Goal: Information Seeking & Learning: Learn about a topic

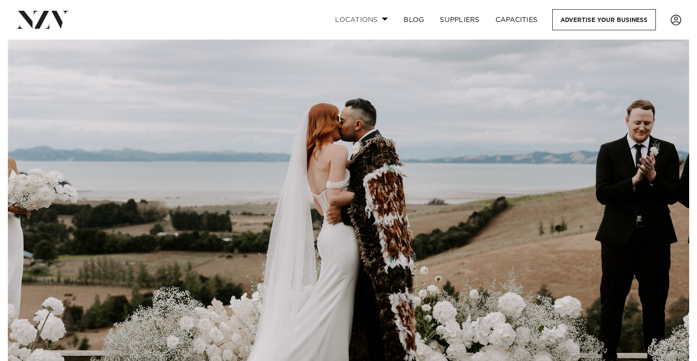
click at [373, 14] on link "Locations" at bounding box center [361, 19] width 68 height 21
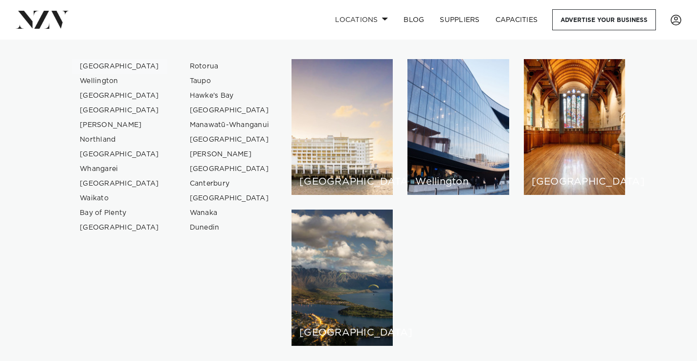
click at [105, 66] on link "[GEOGRAPHIC_DATA]" at bounding box center [119, 66] width 95 height 15
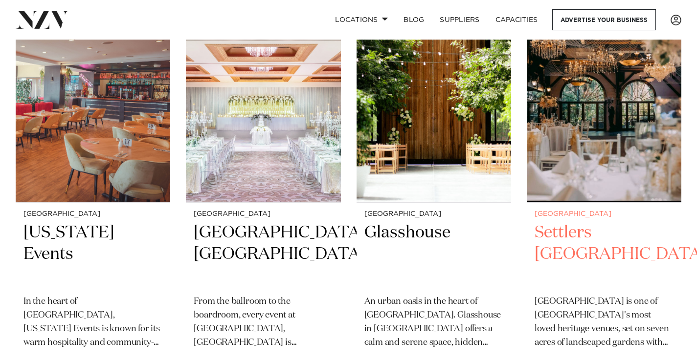
scroll to position [1369, 0]
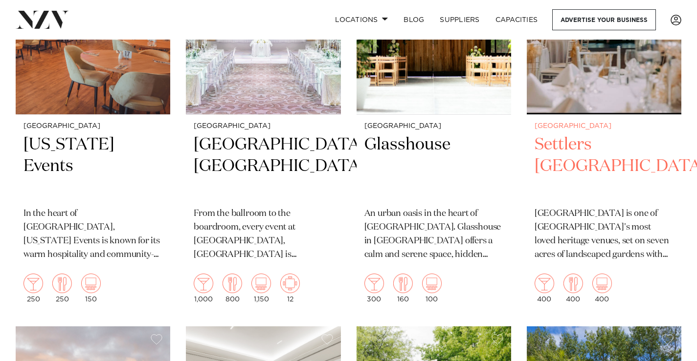
click at [571, 134] on h2 "Settlers [GEOGRAPHIC_DATA]" at bounding box center [604, 167] width 139 height 66
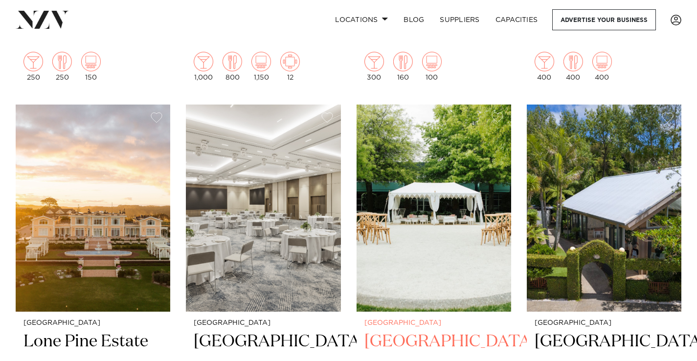
scroll to position [1609, 0]
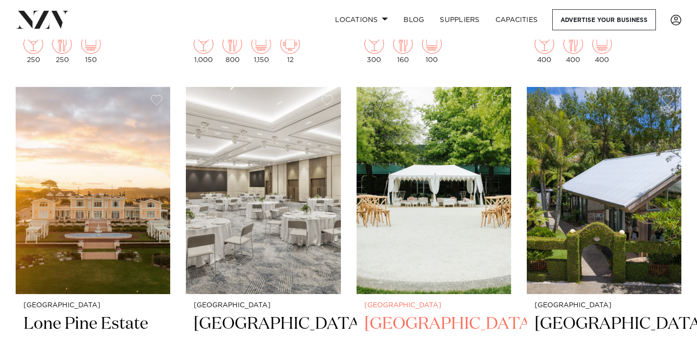
click at [443, 203] on img at bounding box center [434, 190] width 155 height 207
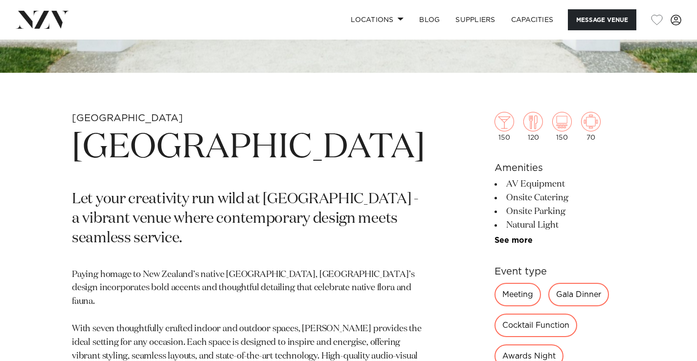
scroll to position [342, 0]
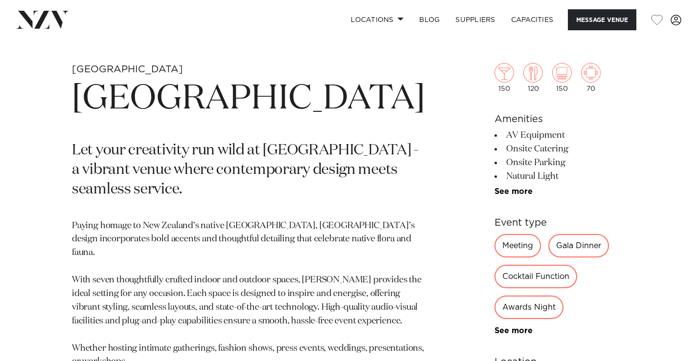
click at [549, 245] on div "Gala Dinner" at bounding box center [578, 245] width 61 height 23
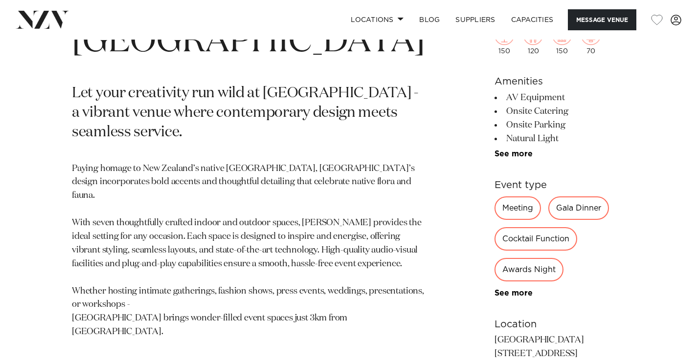
scroll to position [489, 0]
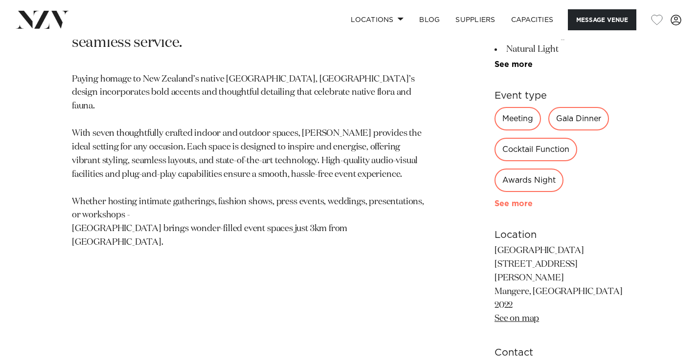
click at [494, 203] on link "See more" at bounding box center [532, 204] width 76 height 8
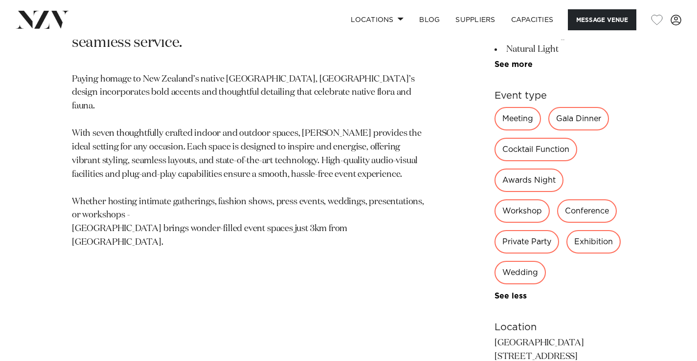
click at [545, 261] on div "Wedding" at bounding box center [519, 272] width 51 height 23
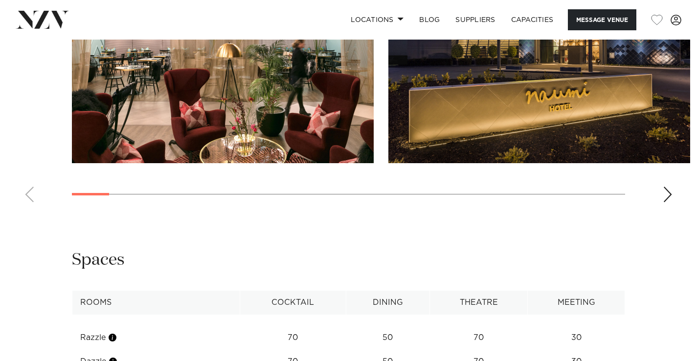
scroll to position [1027, 0]
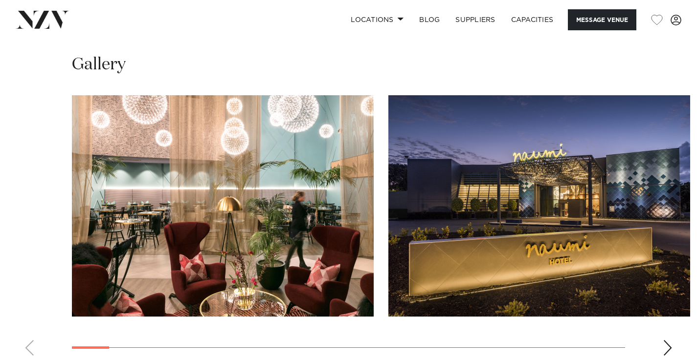
click at [666, 340] on div "Next slide" at bounding box center [668, 348] width 10 height 16
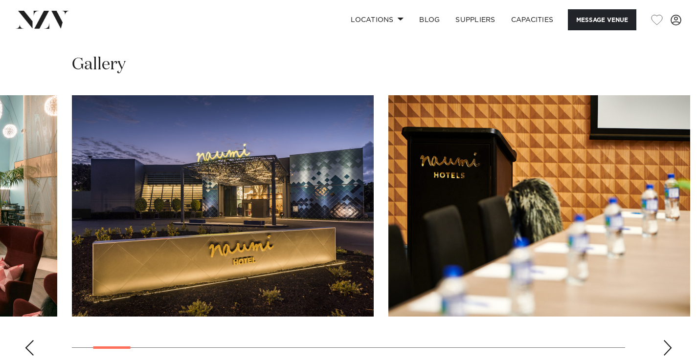
click at [664, 340] on div "Next slide" at bounding box center [668, 348] width 10 height 16
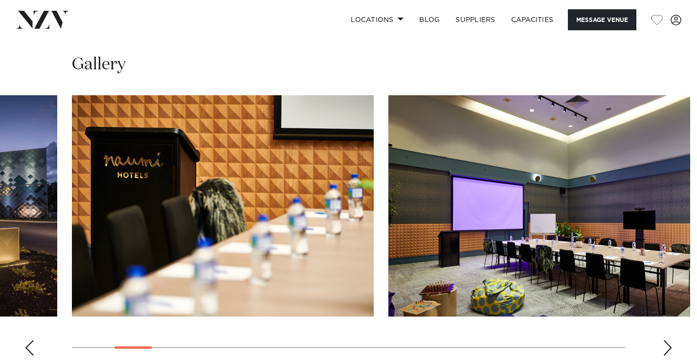
click at [664, 340] on div "Next slide" at bounding box center [668, 348] width 10 height 16
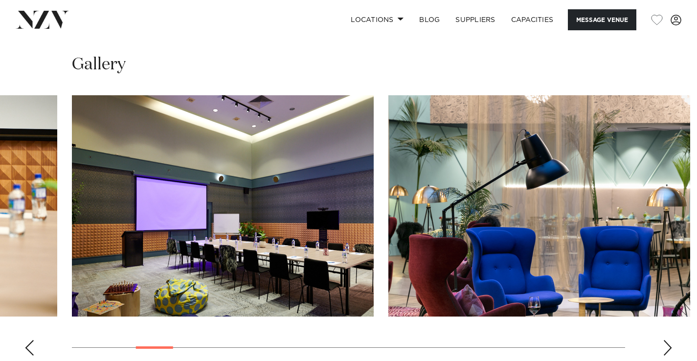
click at [664, 340] on div "Next slide" at bounding box center [668, 348] width 10 height 16
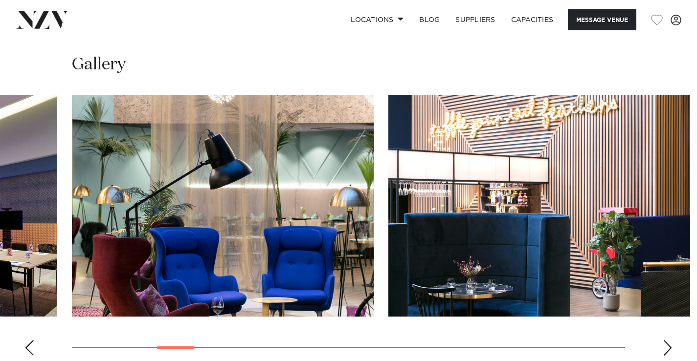
click at [664, 340] on div "Next slide" at bounding box center [668, 348] width 10 height 16
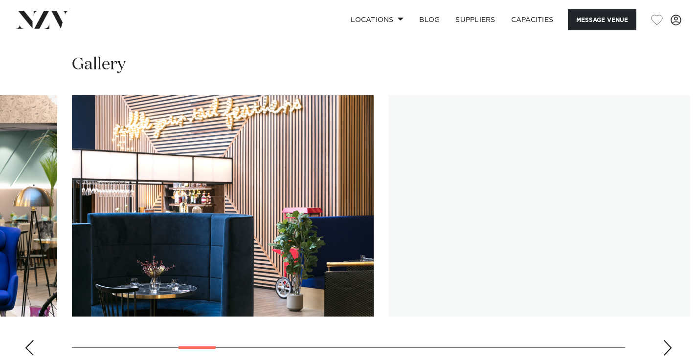
click at [664, 340] on div "Next slide" at bounding box center [668, 348] width 10 height 16
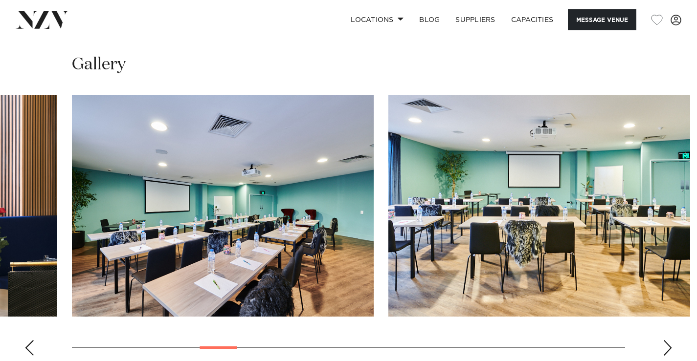
click at [665, 340] on div "Next slide" at bounding box center [668, 348] width 10 height 16
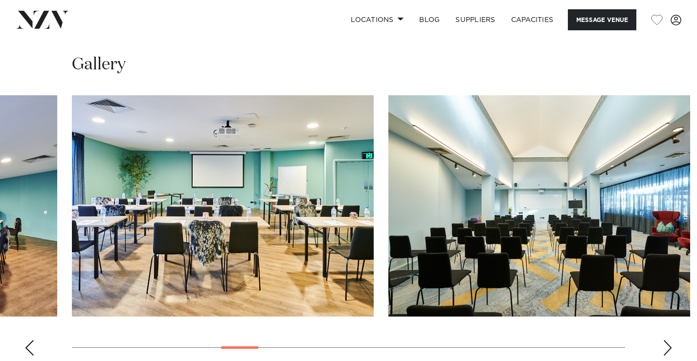
click at [665, 340] on div "Next slide" at bounding box center [668, 348] width 10 height 16
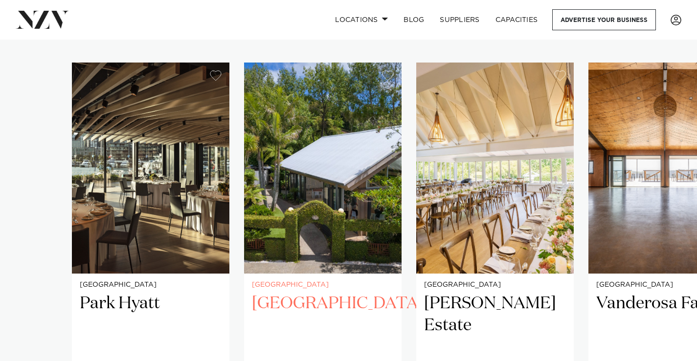
scroll to position [685, 0]
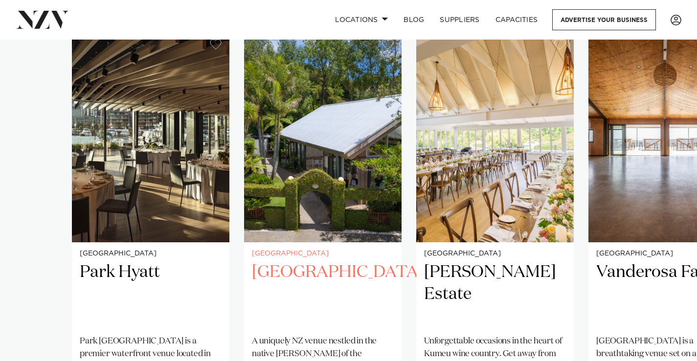
click at [344, 182] on img "2 / 25" at bounding box center [322, 136] width 157 height 211
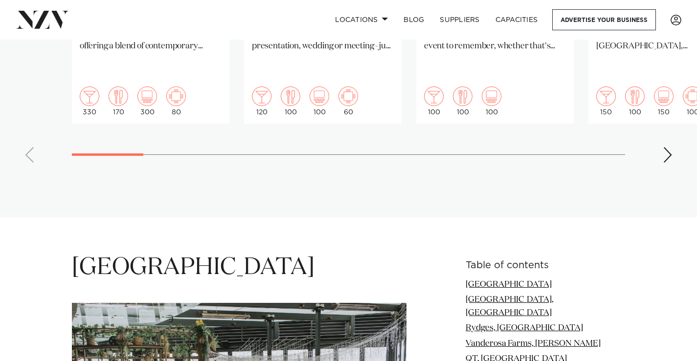
scroll to position [926, 0]
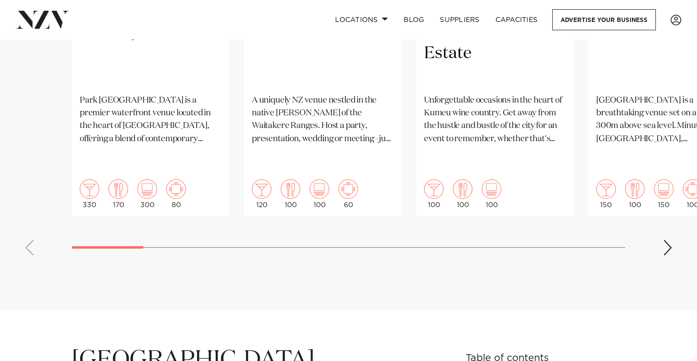
click at [668, 240] on div "Next slide" at bounding box center [668, 248] width 10 height 16
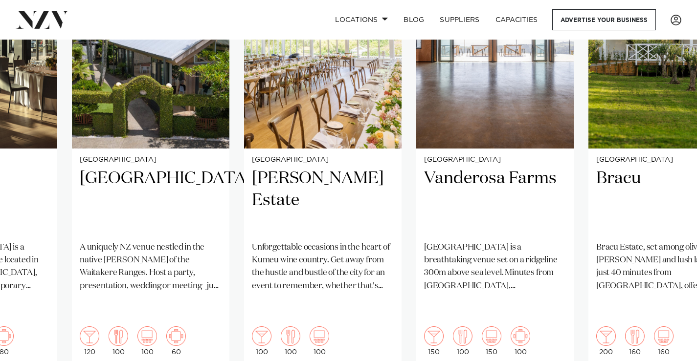
scroll to position [779, 0]
click at [674, 352] on swiper-container "Auckland Park Hyatt Park Hyatt Auckland is a premier waterfront venue located i…" at bounding box center [348, 173] width 697 height 473
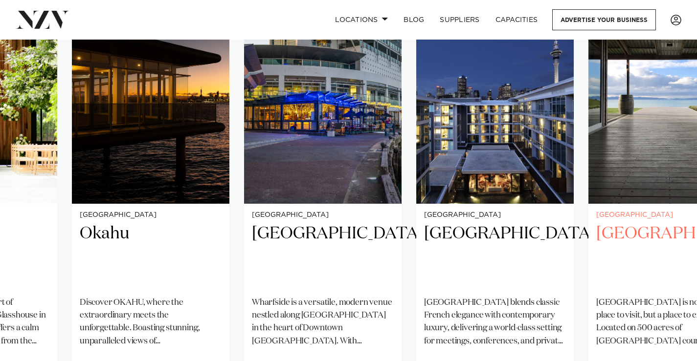
scroll to position [828, 0]
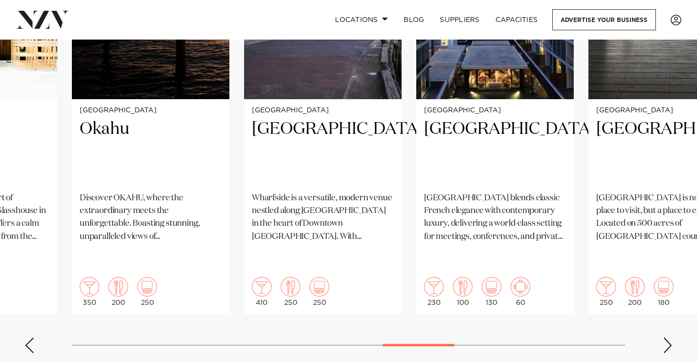
click at [668, 338] on div "Next slide" at bounding box center [668, 346] width 10 height 16
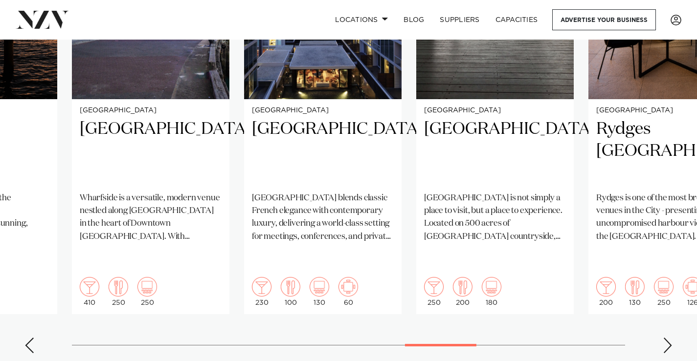
click at [668, 338] on div "Next slide" at bounding box center [668, 346] width 10 height 16
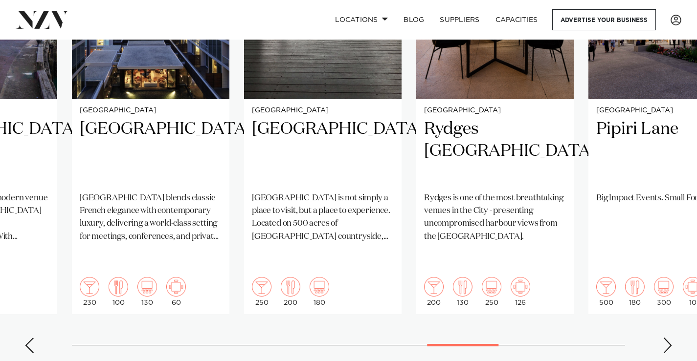
click at [668, 338] on div "Next slide" at bounding box center [668, 346] width 10 height 16
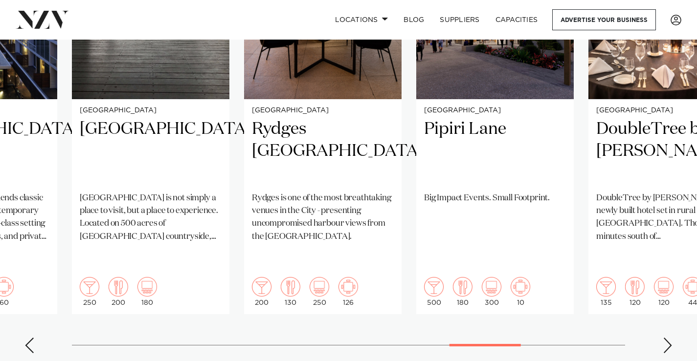
click at [668, 338] on div "Next slide" at bounding box center [668, 346] width 10 height 16
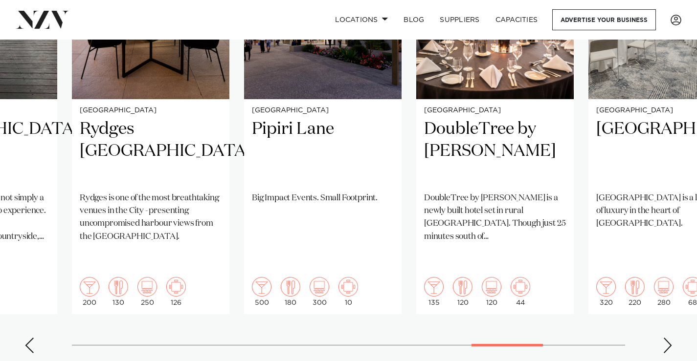
click at [668, 338] on div "Next slide" at bounding box center [668, 346] width 10 height 16
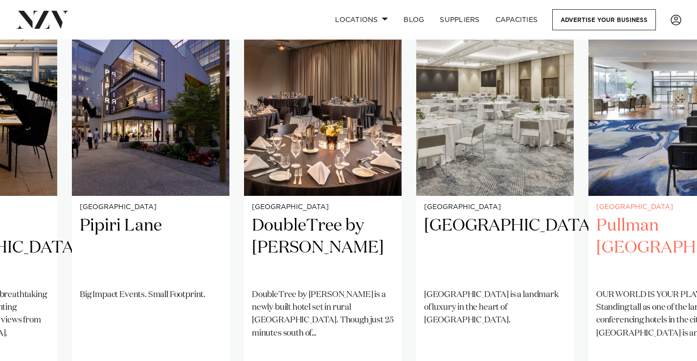
scroll to position [730, 0]
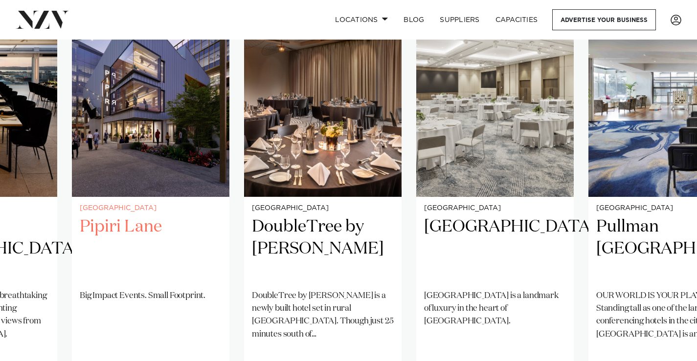
click at [135, 106] on img "20 / 25" at bounding box center [150, 91] width 157 height 211
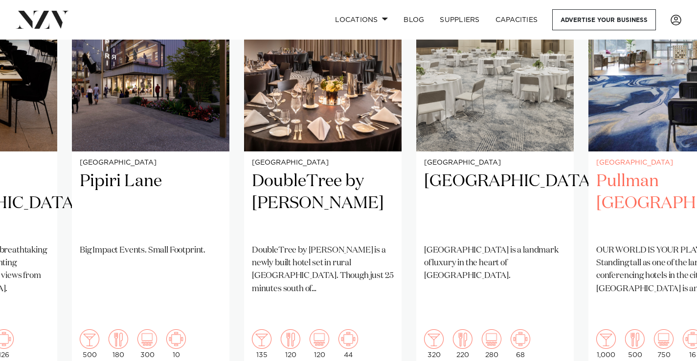
scroll to position [825, 0]
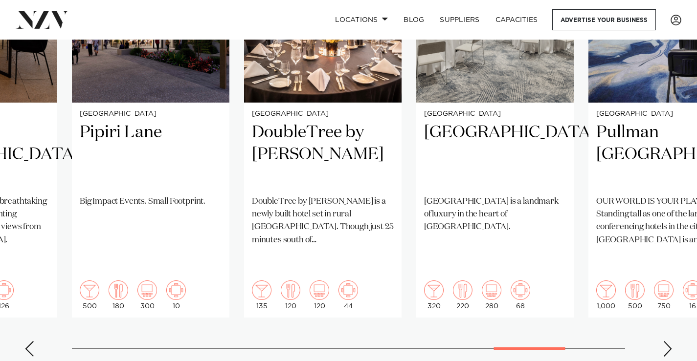
click at [676, 314] on swiper-container "Auckland Park Hyatt Park Hyatt Auckland is a premier waterfront venue located i…" at bounding box center [348, 127] width 697 height 473
click at [667, 341] on div "Next slide" at bounding box center [668, 349] width 10 height 16
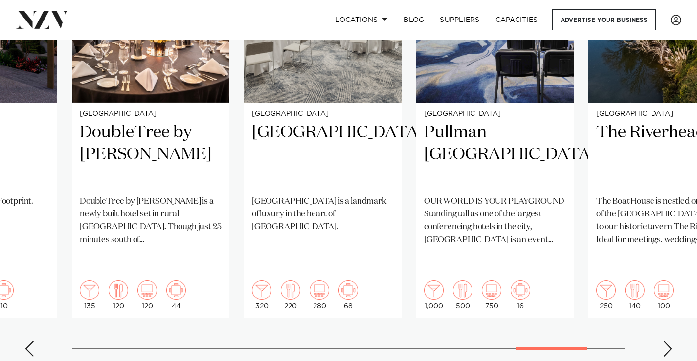
click at [670, 341] on div "Next slide" at bounding box center [668, 349] width 10 height 16
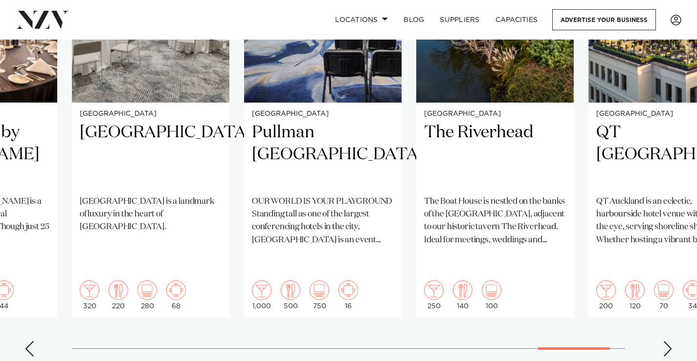
click at [670, 341] on div "Next slide" at bounding box center [668, 349] width 10 height 16
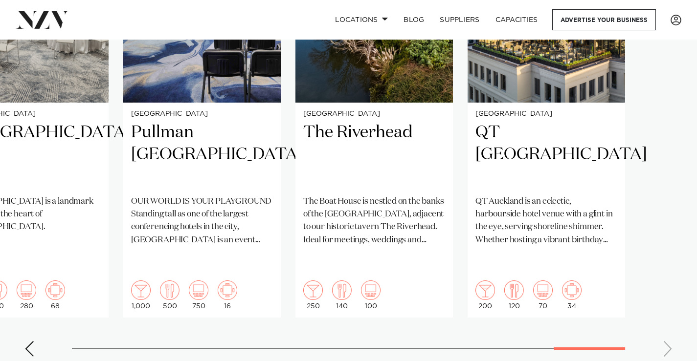
click at [670, 313] on swiper-container "Auckland Park Hyatt Park Hyatt Auckland is a premier waterfront venue located i…" at bounding box center [348, 127] width 697 height 473
click at [669, 313] on swiper-container "Auckland Park Hyatt Park Hyatt Auckland is a premier waterfront venue located i…" at bounding box center [348, 127] width 697 height 473
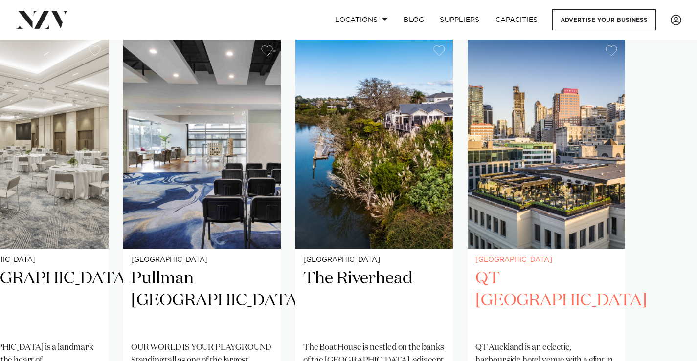
scroll to position [678, 0]
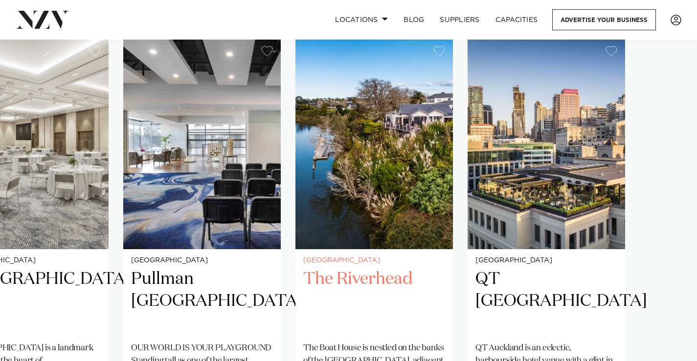
click at [325, 269] on h2 "The Riverhead" at bounding box center [374, 302] width 142 height 66
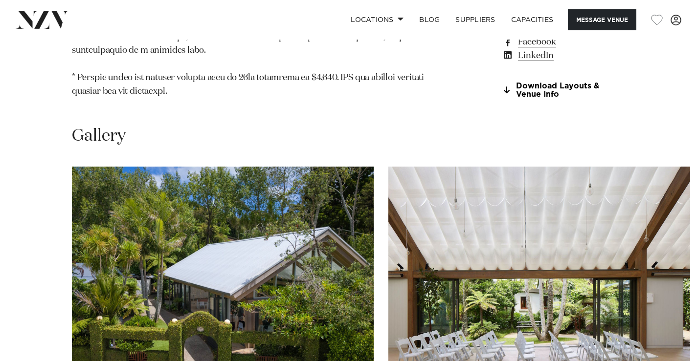
scroll to position [1174, 0]
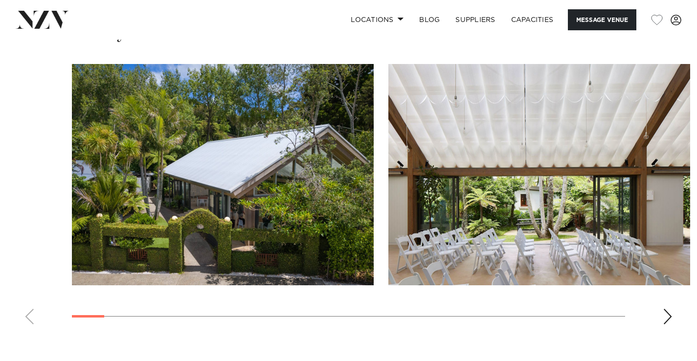
click at [665, 316] on div "Next slide" at bounding box center [668, 317] width 10 height 16
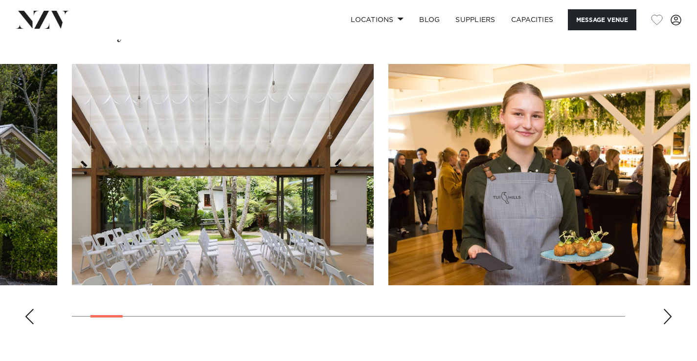
click at [665, 316] on div "Next slide" at bounding box center [668, 317] width 10 height 16
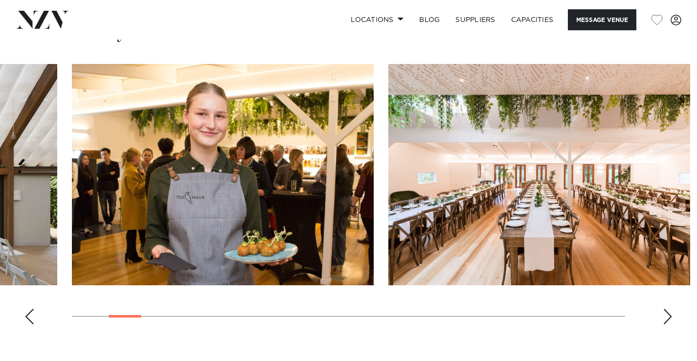
click at [665, 316] on div "Next slide" at bounding box center [668, 317] width 10 height 16
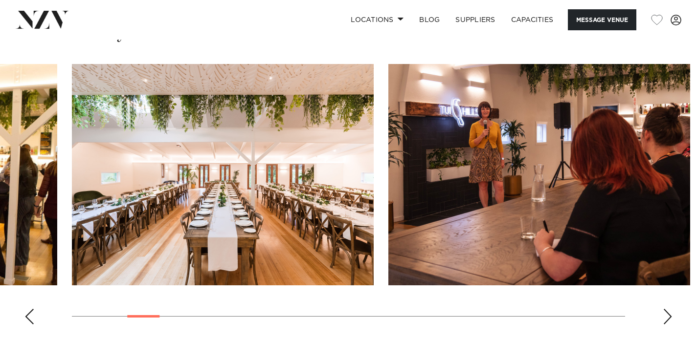
click at [665, 316] on div "Next slide" at bounding box center [668, 317] width 10 height 16
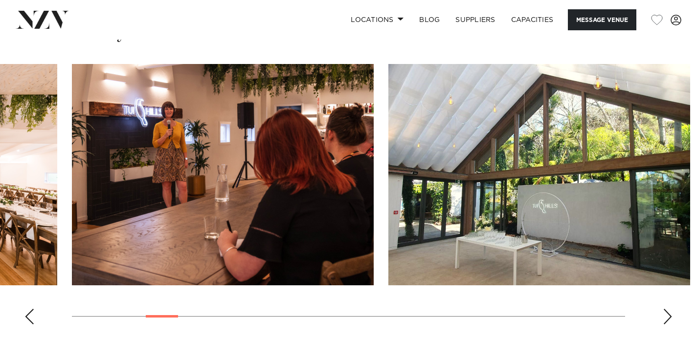
click at [666, 324] on div "Next slide" at bounding box center [668, 317] width 10 height 16
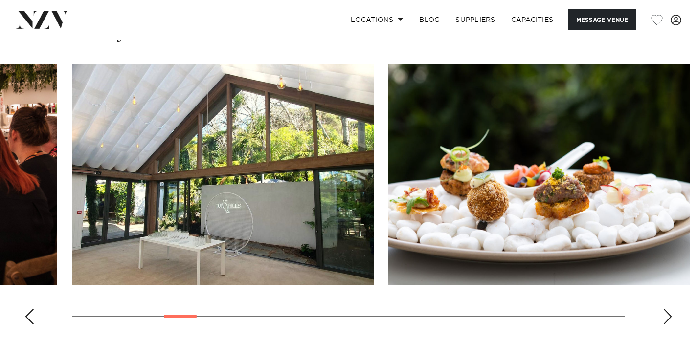
click at [667, 322] on div "Next slide" at bounding box center [668, 317] width 10 height 16
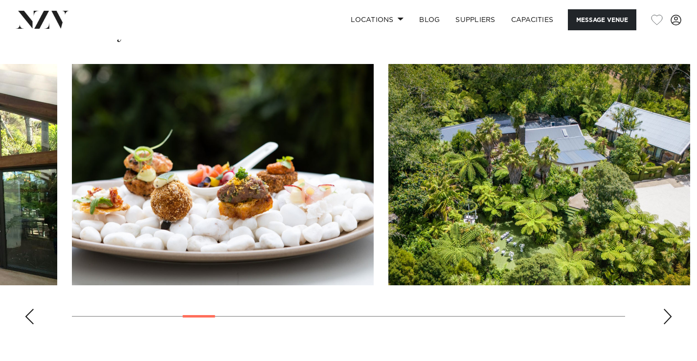
click at [678, 321] on swiper-container at bounding box center [348, 198] width 697 height 269
click at [671, 319] on div "Next slide" at bounding box center [668, 317] width 10 height 16
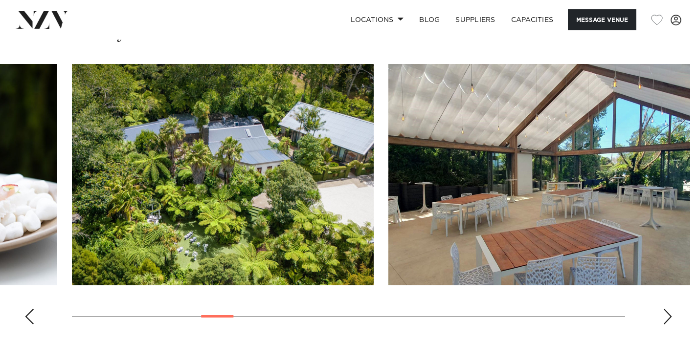
click at [666, 320] on div "Next slide" at bounding box center [668, 317] width 10 height 16
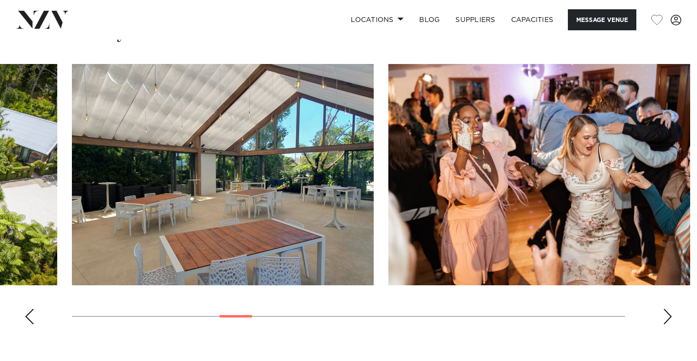
click at [666, 320] on div "Next slide" at bounding box center [668, 317] width 10 height 16
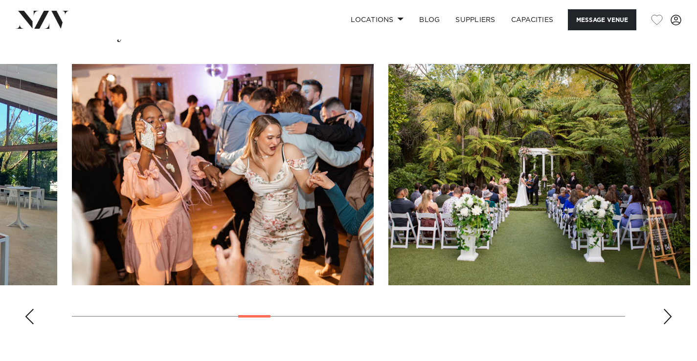
click at [667, 320] on div "Next slide" at bounding box center [668, 317] width 10 height 16
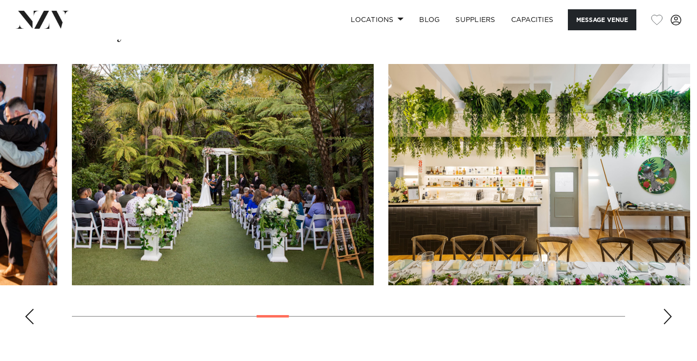
click at [667, 320] on div "Next slide" at bounding box center [668, 317] width 10 height 16
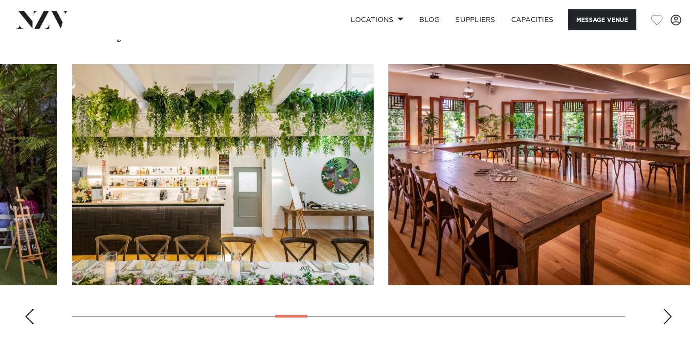
click at [667, 320] on div "Next slide" at bounding box center [668, 317] width 10 height 16
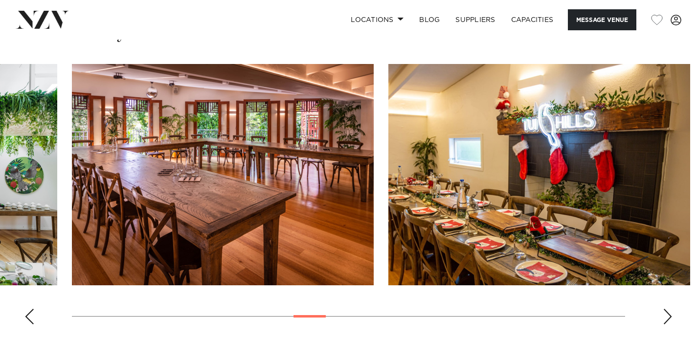
click at [667, 320] on div "Next slide" at bounding box center [668, 317] width 10 height 16
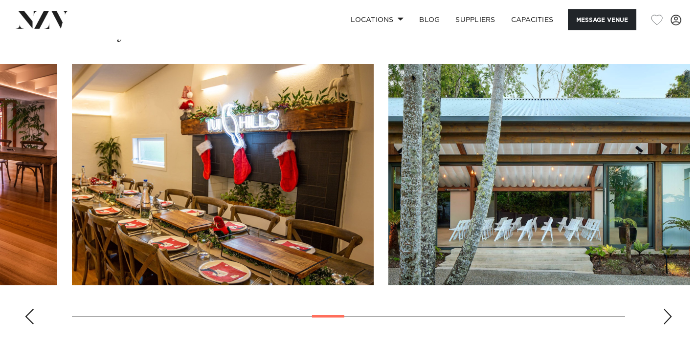
click at [667, 320] on div "Next slide" at bounding box center [668, 317] width 10 height 16
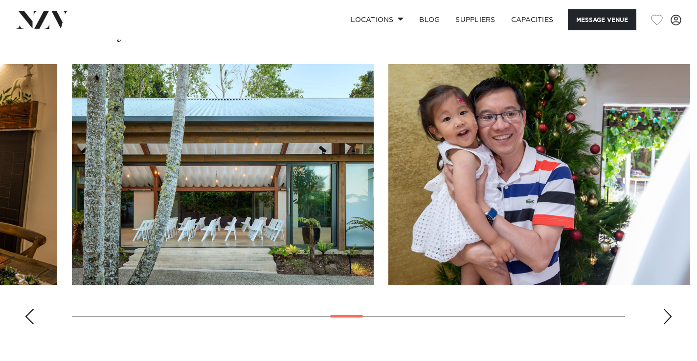
click at [667, 320] on div "Next slide" at bounding box center [668, 317] width 10 height 16
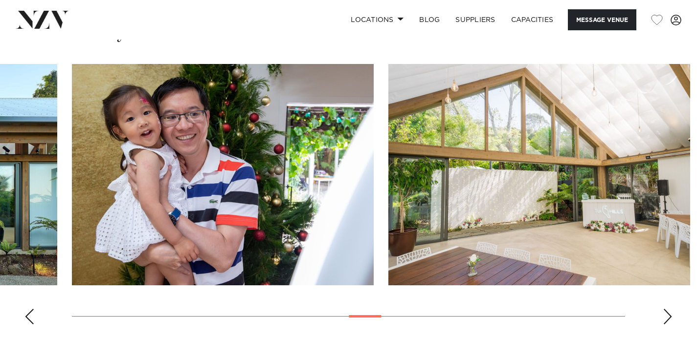
click at [667, 319] on div "Next slide" at bounding box center [668, 317] width 10 height 16
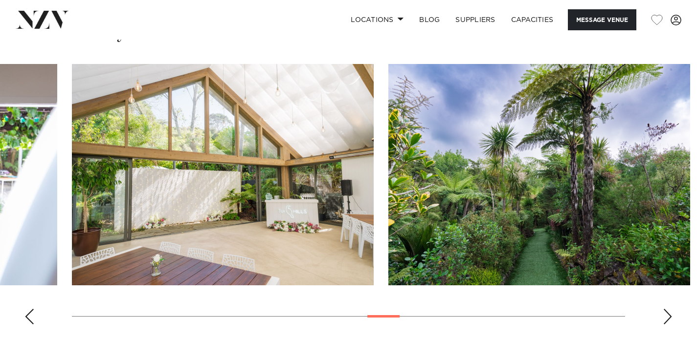
click at [667, 319] on div "Next slide" at bounding box center [668, 317] width 10 height 16
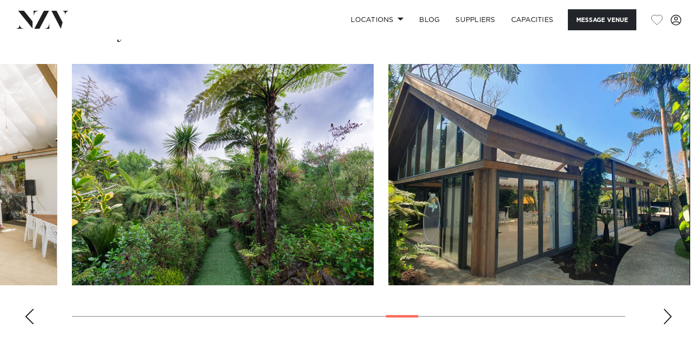
click at [667, 319] on div "Next slide" at bounding box center [668, 317] width 10 height 16
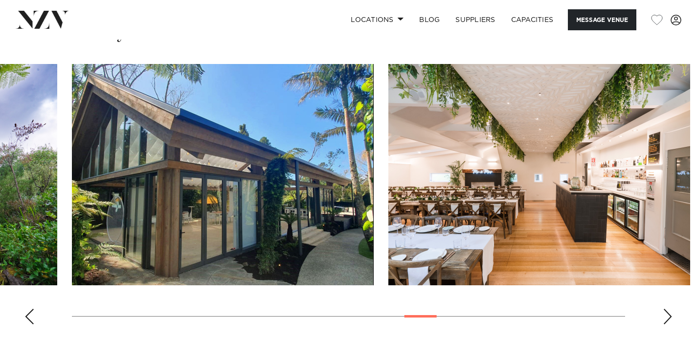
click at [670, 318] on div "Next slide" at bounding box center [668, 317] width 10 height 16
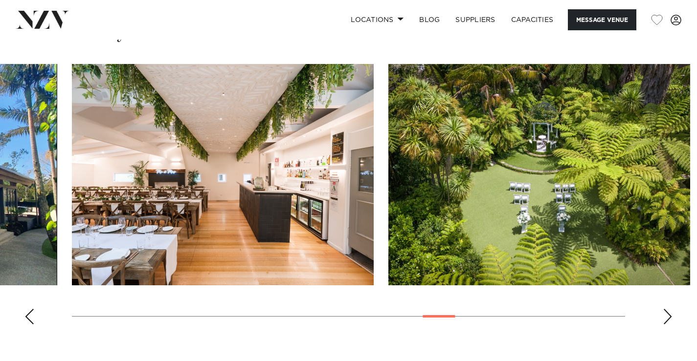
click at [566, 197] on img "21 / 30" at bounding box center [539, 175] width 302 height 222
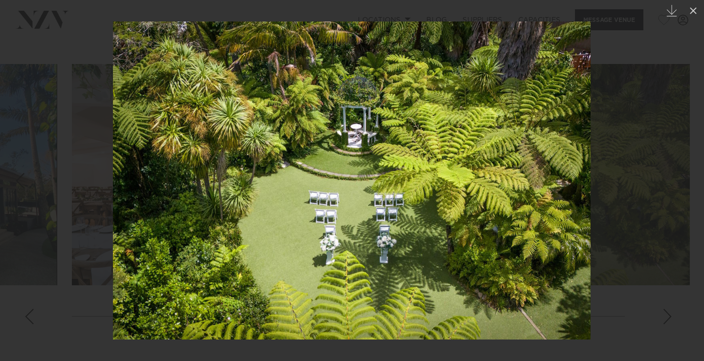
click at [638, 307] on div at bounding box center [352, 180] width 704 height 361
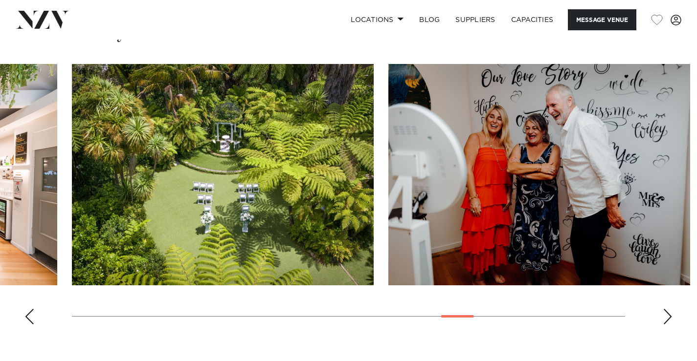
click at [668, 322] on div "Next slide" at bounding box center [668, 317] width 10 height 16
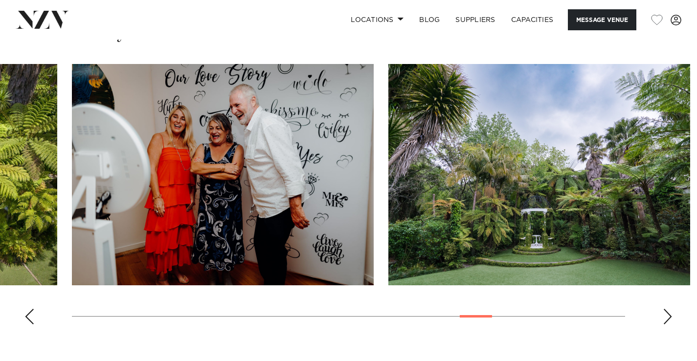
click at [668, 322] on div "Next slide" at bounding box center [668, 317] width 10 height 16
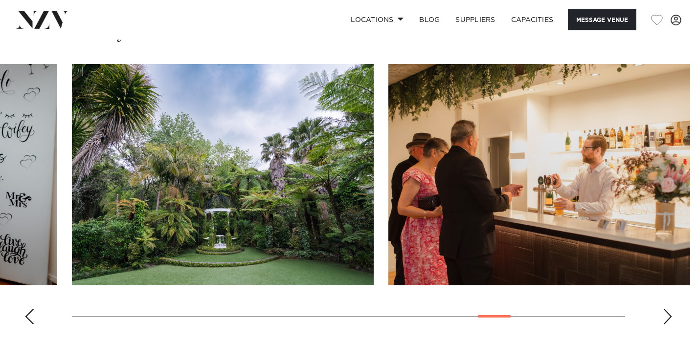
click at [668, 322] on div "Next slide" at bounding box center [668, 317] width 10 height 16
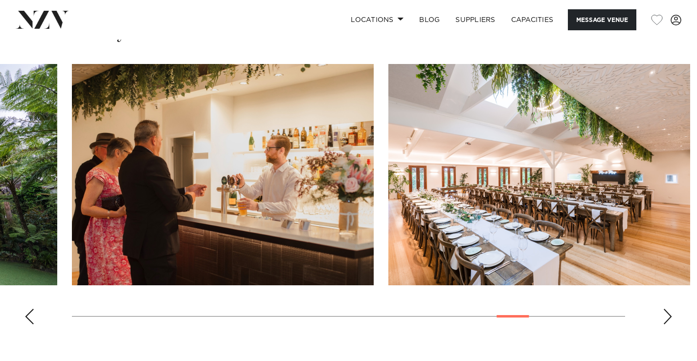
click at [668, 322] on div "Next slide" at bounding box center [668, 317] width 10 height 16
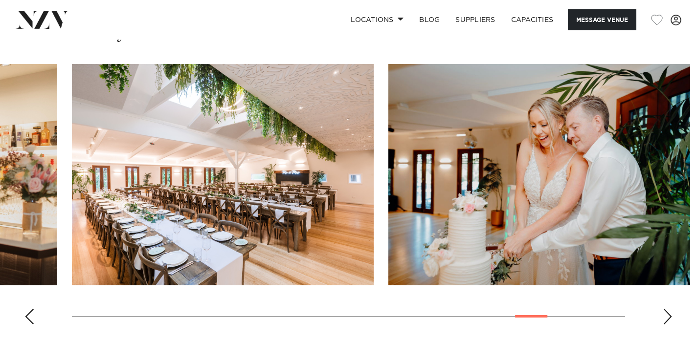
click at [668, 322] on div "Next slide" at bounding box center [668, 317] width 10 height 16
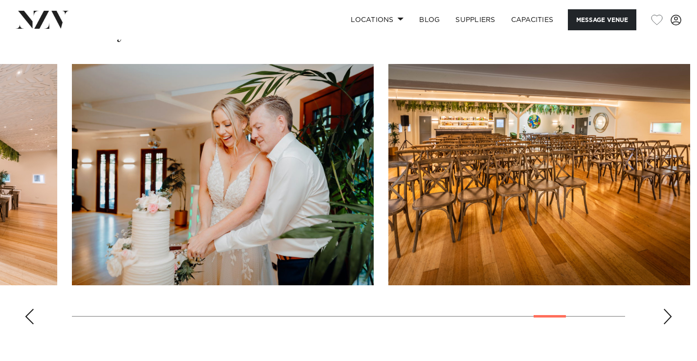
click at [668, 322] on div "Next slide" at bounding box center [668, 317] width 10 height 16
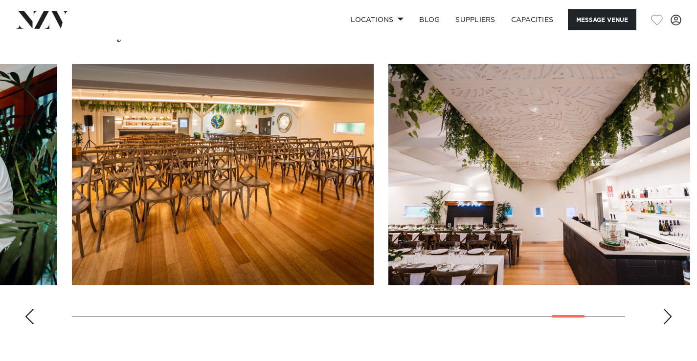
click at [668, 322] on div "Next slide" at bounding box center [668, 317] width 10 height 16
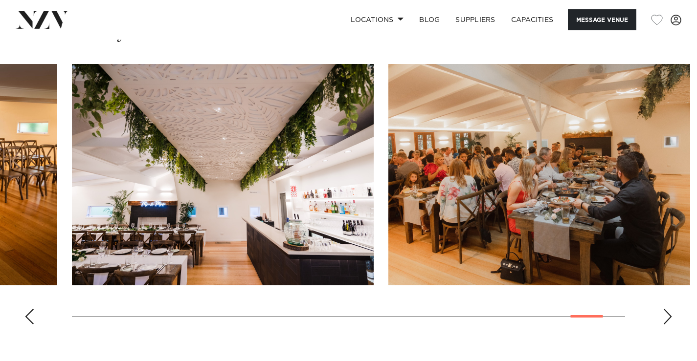
click at [668, 322] on div "Next slide" at bounding box center [668, 317] width 10 height 16
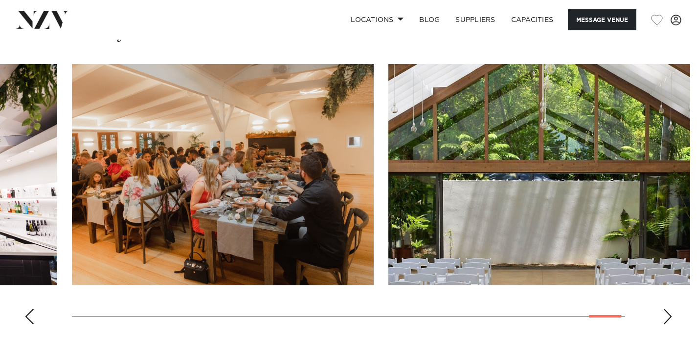
click at [668, 322] on div "Next slide" at bounding box center [668, 317] width 10 height 16
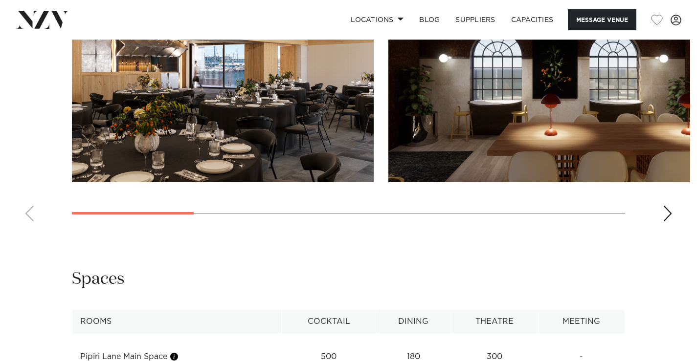
scroll to position [1027, 0]
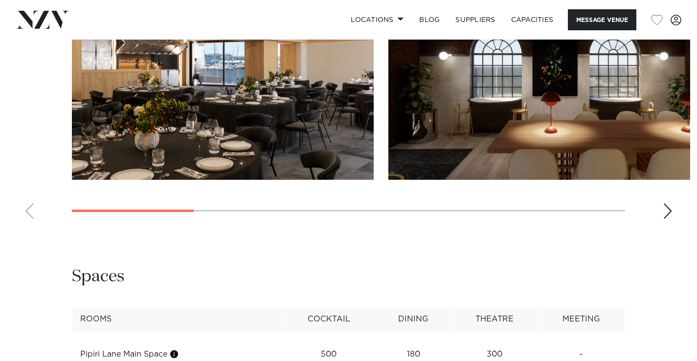
click at [674, 216] on swiper-container at bounding box center [348, 92] width 697 height 269
click at [670, 214] on div "Next slide" at bounding box center [668, 211] width 10 height 16
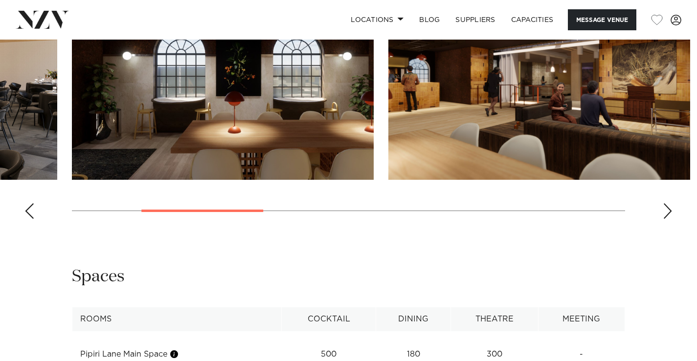
click at [670, 214] on div "Next slide" at bounding box center [668, 211] width 10 height 16
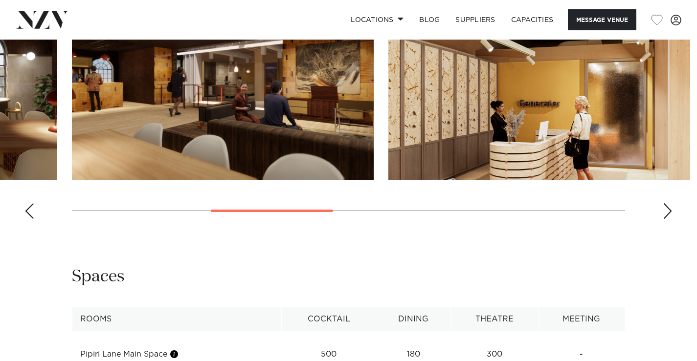
click at [670, 214] on div "Next slide" at bounding box center [668, 211] width 10 height 16
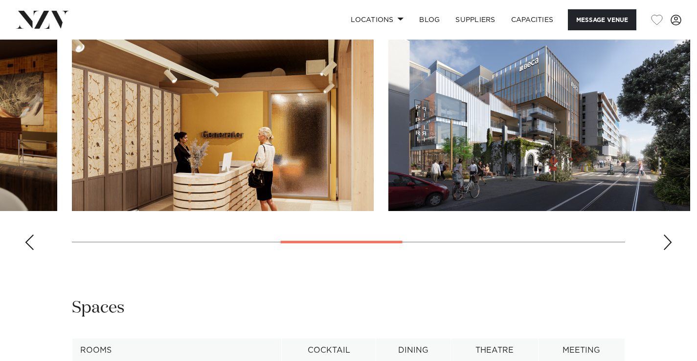
scroll to position [978, 0]
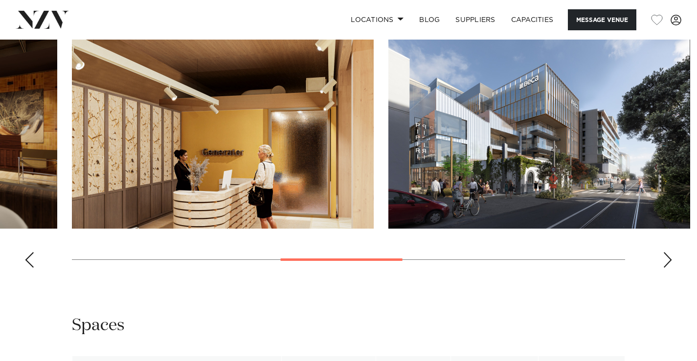
click at [672, 265] on div "Next slide" at bounding box center [668, 260] width 10 height 16
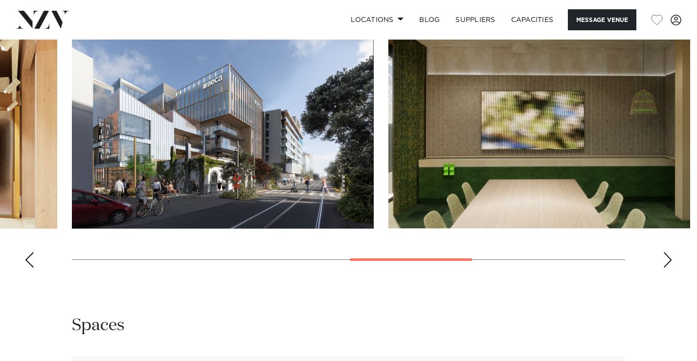
click at [672, 265] on div "Next slide" at bounding box center [668, 260] width 10 height 16
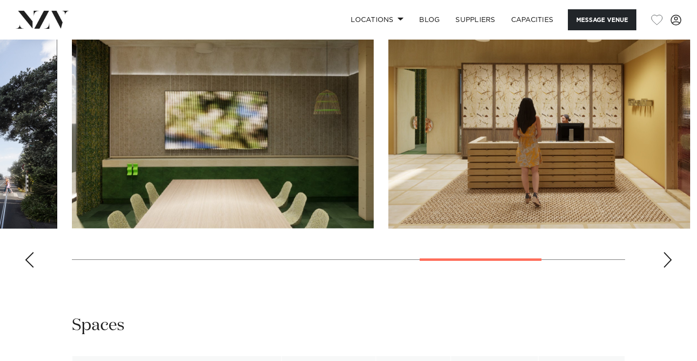
click at [672, 265] on div "Next slide" at bounding box center [668, 260] width 10 height 16
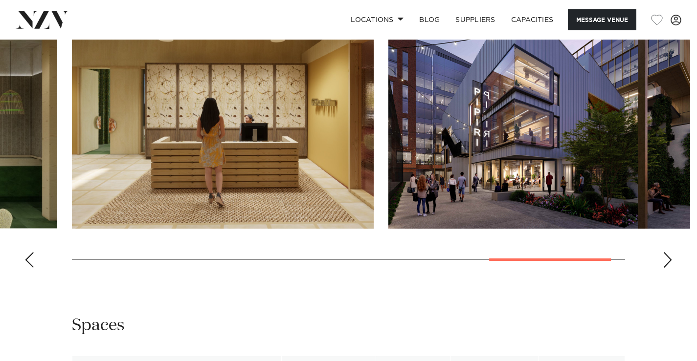
click at [672, 265] on div "Next slide" at bounding box center [668, 260] width 10 height 16
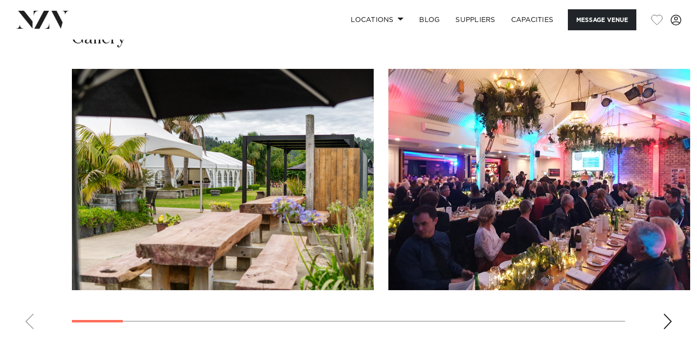
scroll to position [1027, 0]
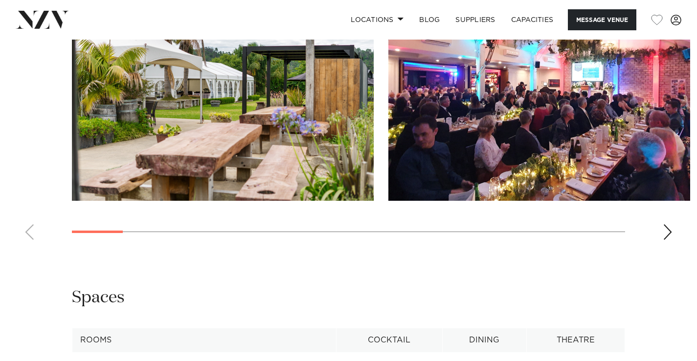
click at [664, 224] on div "Next slide" at bounding box center [668, 232] width 10 height 16
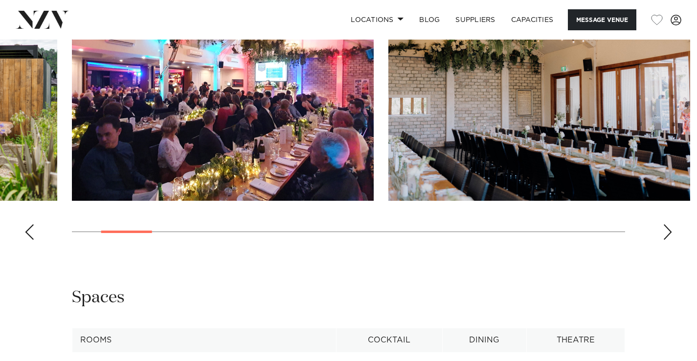
click at [667, 224] on div "Next slide" at bounding box center [668, 232] width 10 height 16
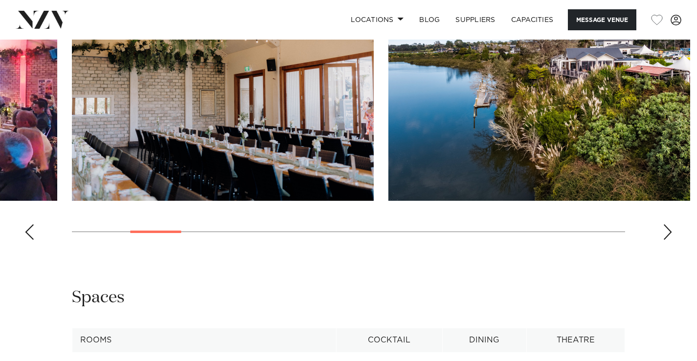
click at [667, 224] on div "Next slide" at bounding box center [668, 232] width 10 height 16
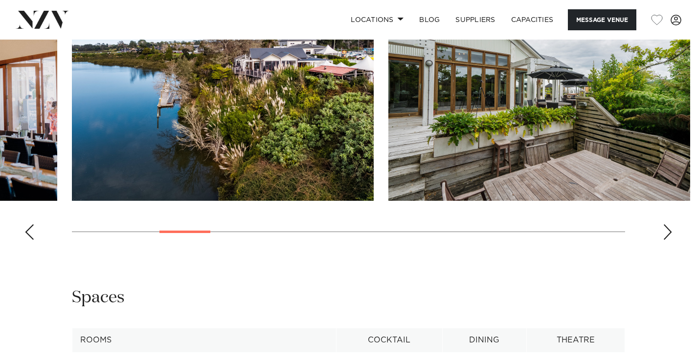
click at [667, 224] on div "Next slide" at bounding box center [668, 232] width 10 height 16
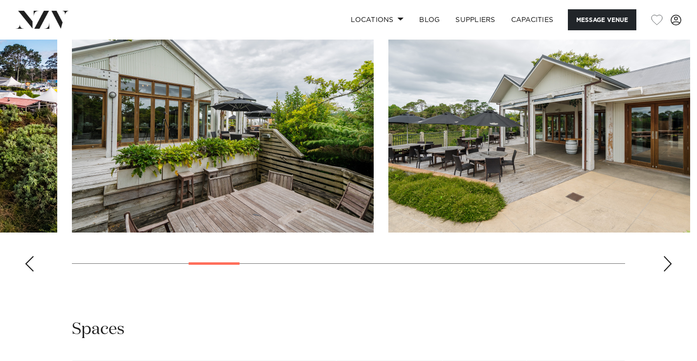
scroll to position [978, 0]
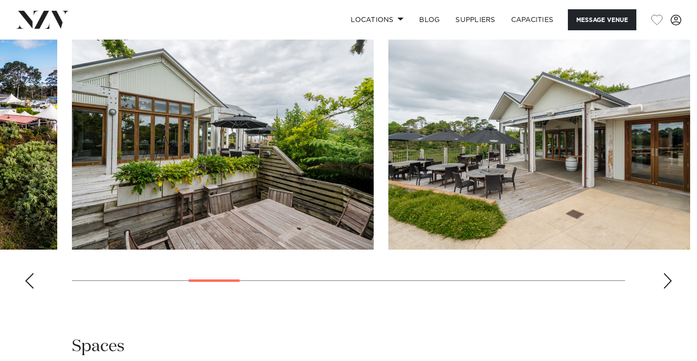
click at [665, 274] on div "Next slide" at bounding box center [668, 281] width 10 height 16
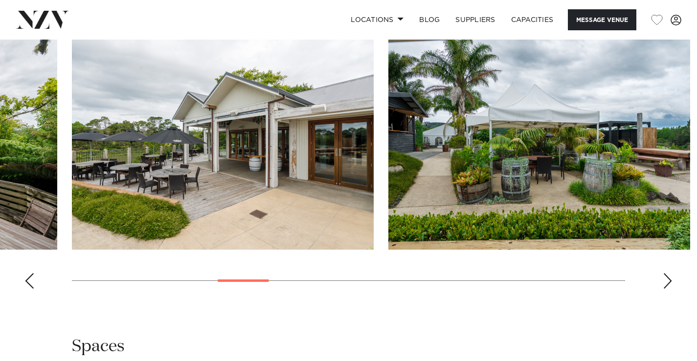
click at [666, 274] on div "Next slide" at bounding box center [668, 281] width 10 height 16
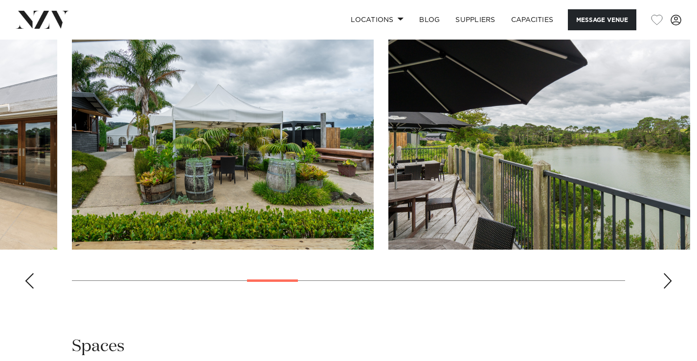
click at [666, 274] on div "Next slide" at bounding box center [668, 281] width 10 height 16
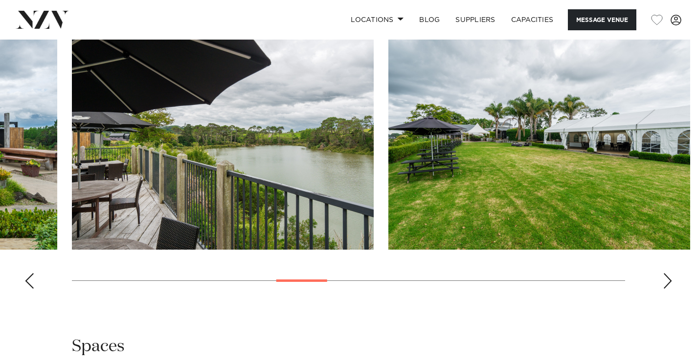
click at [666, 274] on div "Next slide" at bounding box center [668, 281] width 10 height 16
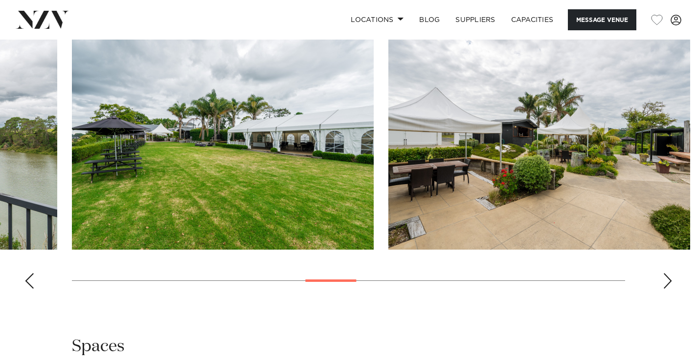
click at [666, 274] on div "Next slide" at bounding box center [668, 281] width 10 height 16
